Goal: Information Seeking & Learning: Check status

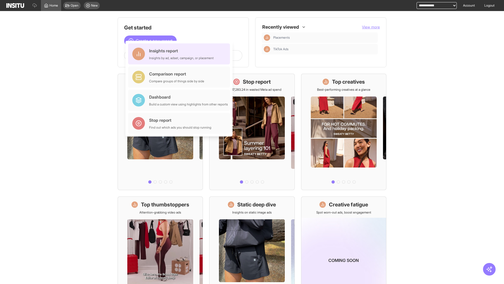
click at [180, 54] on div "Insights report Insights by ad, adset, campaign, or placement" at bounding box center [181, 54] width 65 height 13
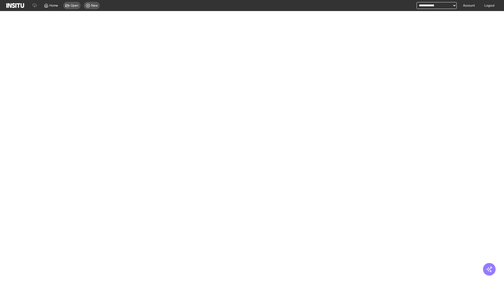
select select "**"
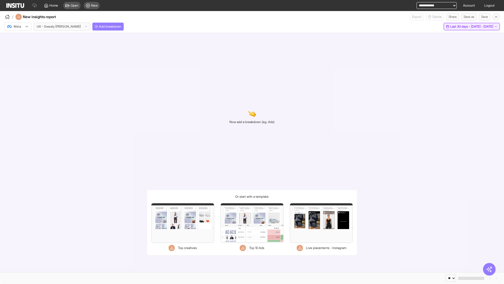
click at [460, 27] on span "Last 30 days - [DATE] - [DATE]" at bounding box center [471, 26] width 43 height 4
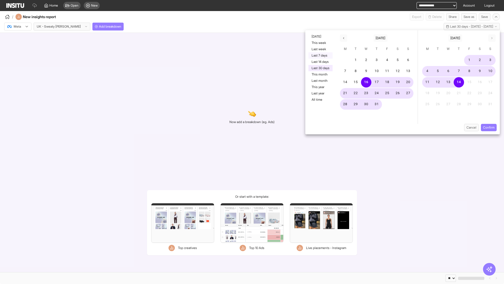
click at [320, 55] on button "Last 7 days" at bounding box center [321, 55] width 24 height 6
